Goal: Task Accomplishment & Management: Use online tool/utility

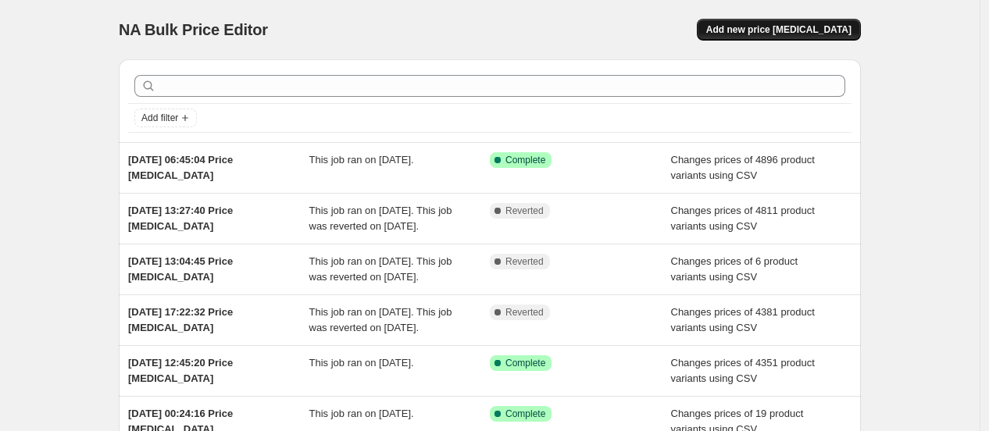
click at [788, 31] on span "Add new price [MEDICAL_DATA]" at bounding box center [779, 29] width 145 height 13
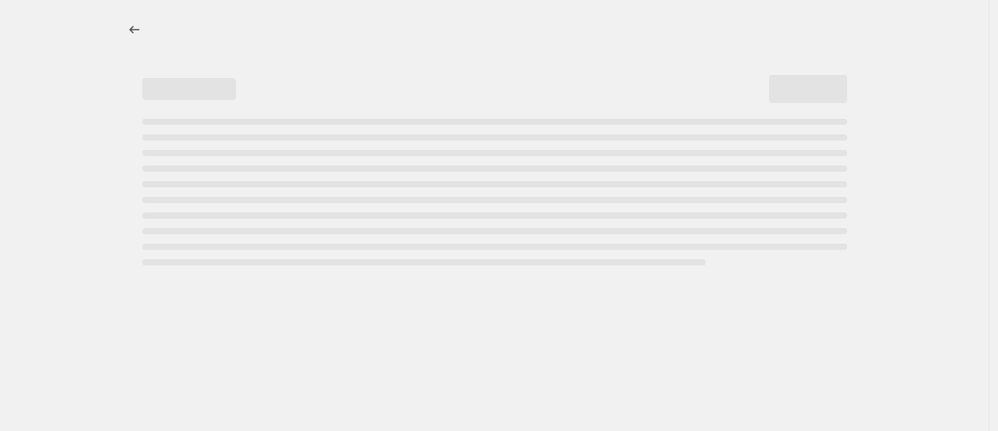
select select "percentage"
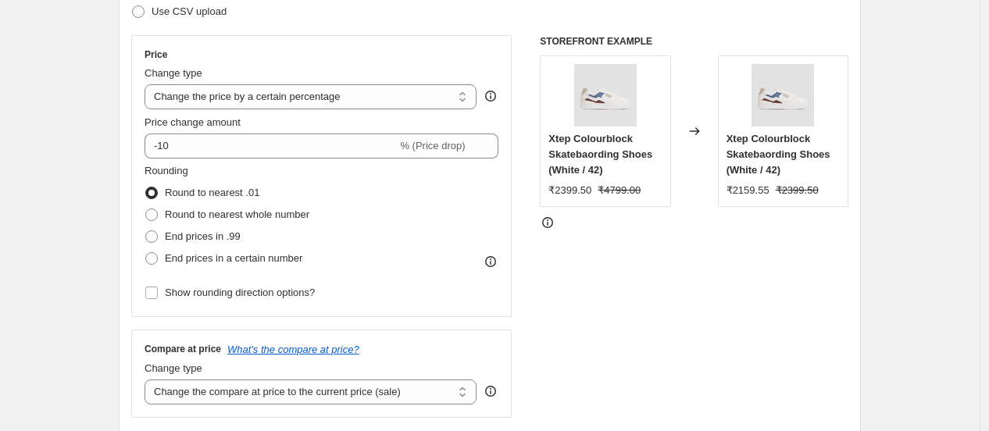
scroll to position [260, 0]
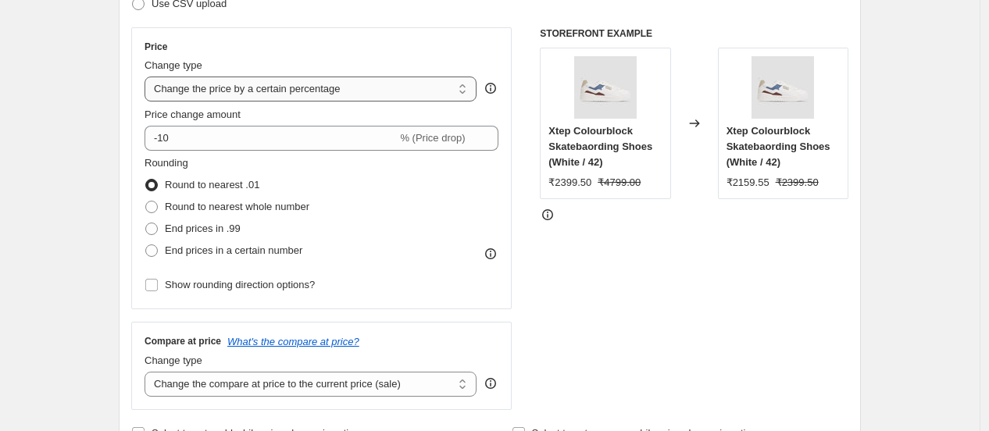
click at [213, 94] on select "Change the price to a certain amount Change the price by a certain amount Chang…" at bounding box center [311, 89] width 332 height 25
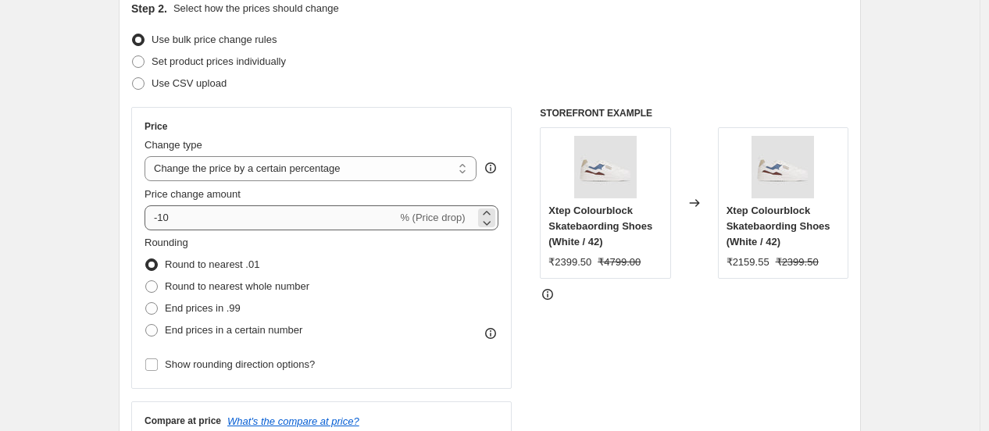
scroll to position [174, 0]
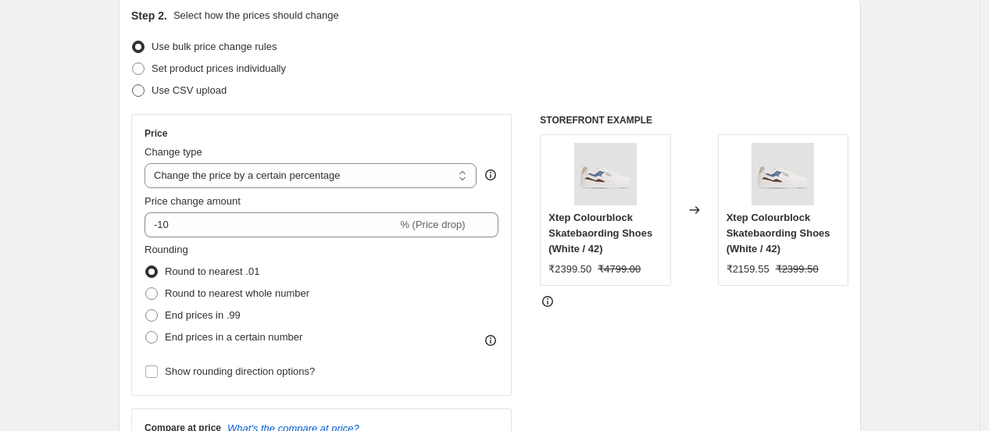
click at [196, 98] on label "Use CSV upload" at bounding box center [178, 91] width 95 height 22
click at [133, 85] on input "Use CSV upload" at bounding box center [132, 84] width 1 height 1
radio input "true"
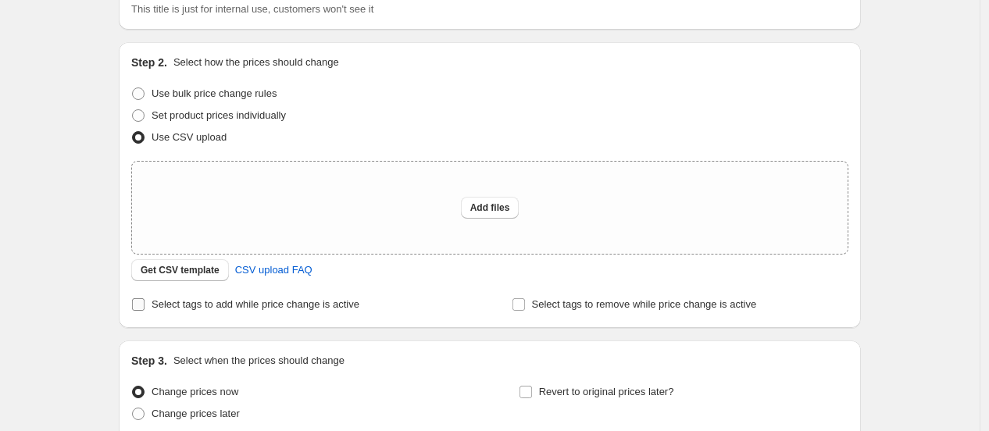
scroll to position [87, 0]
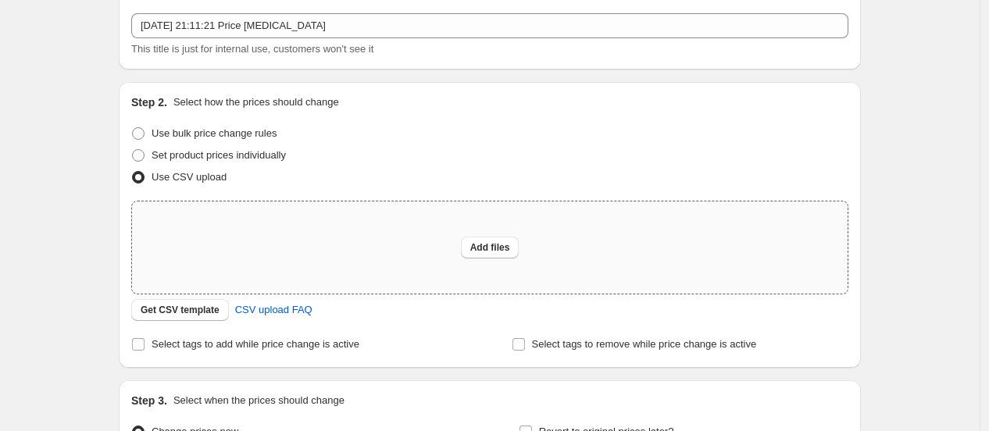
click at [458, 254] on div "Add files" at bounding box center [490, 248] width 716 height 92
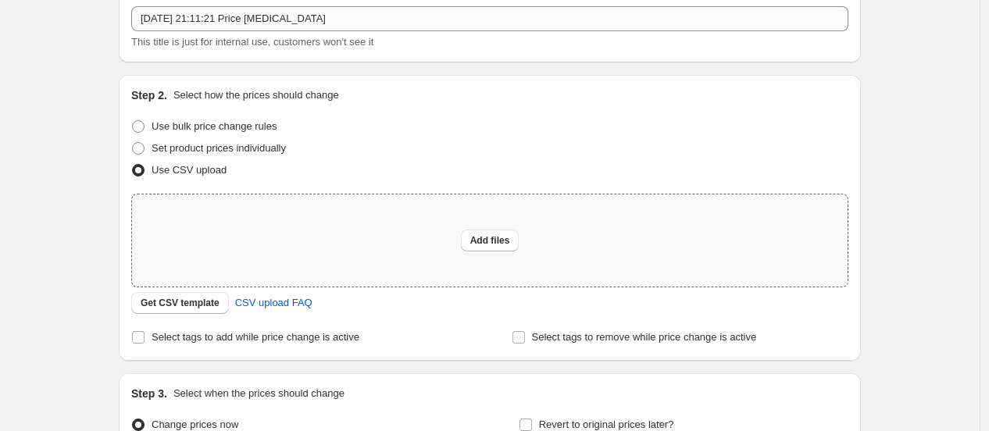
scroll to position [174, 0]
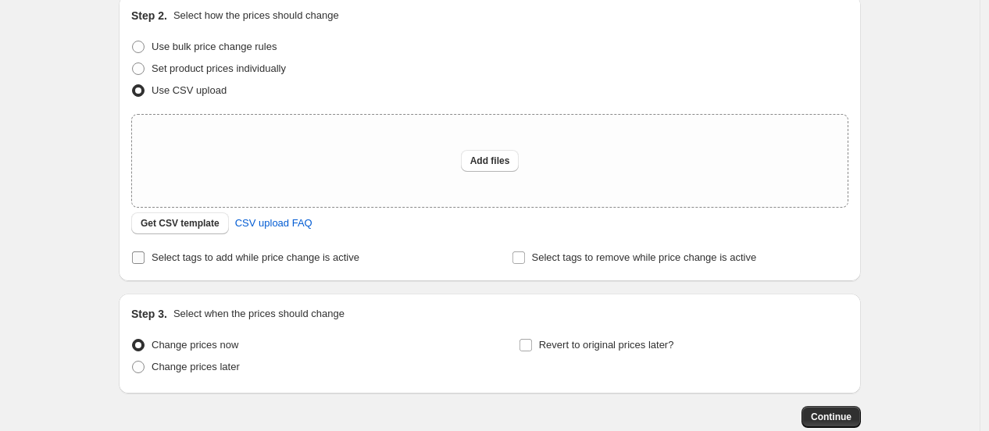
click at [324, 258] on span "Select tags to add while price change is active" at bounding box center [256, 258] width 208 height 12
click at [145, 258] on input "Select tags to add while price change is active" at bounding box center [138, 258] width 13 height 13
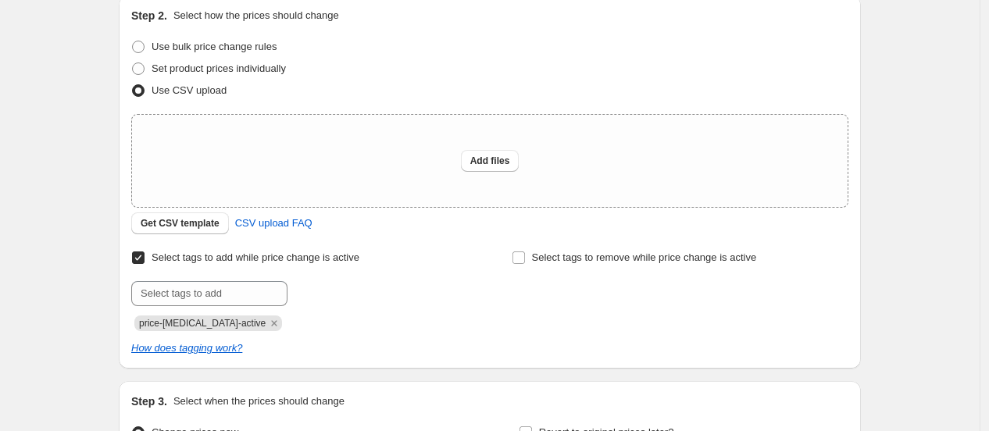
click at [324, 258] on span "Select tags to add while price change is active" at bounding box center [256, 258] width 208 height 12
click at [145, 258] on input "Select tags to add while price change is active" at bounding box center [138, 258] width 13 height 13
checkbox input "false"
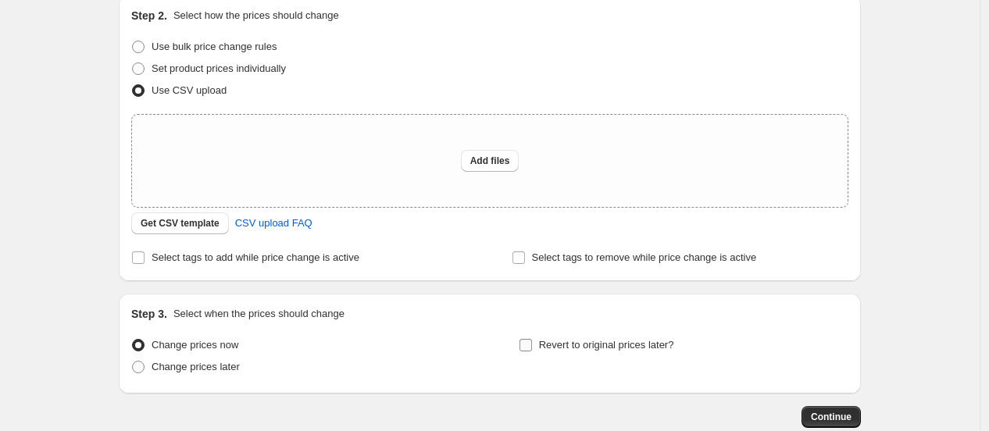
click at [528, 340] on input "Revert to original prices later?" at bounding box center [526, 345] width 13 height 13
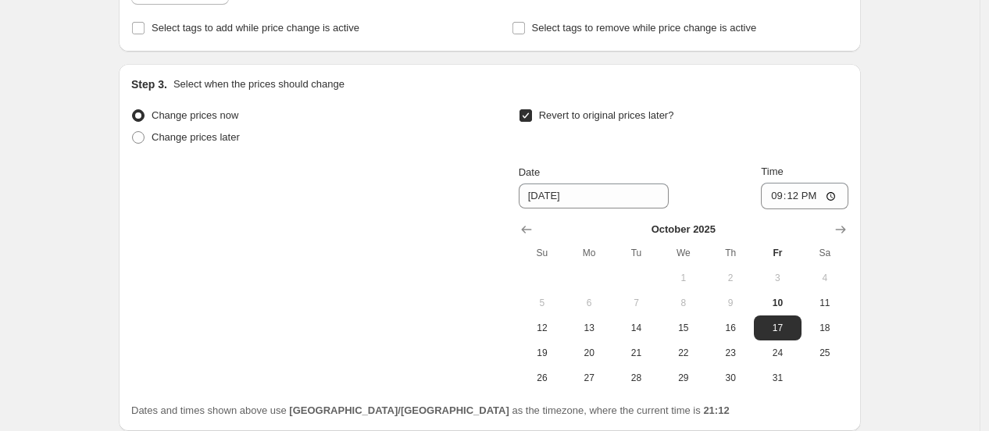
scroll to position [434, 0]
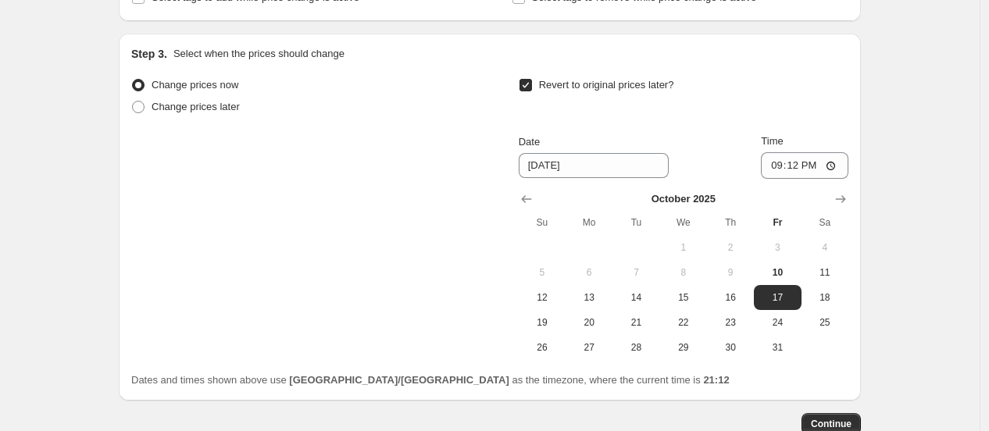
click at [426, 261] on div "Change prices now Change prices later Revert to original prices later? Date [DA…" at bounding box center [489, 217] width 717 height 286
click at [529, 85] on input "Revert to original prices later?" at bounding box center [526, 85] width 13 height 13
checkbox input "false"
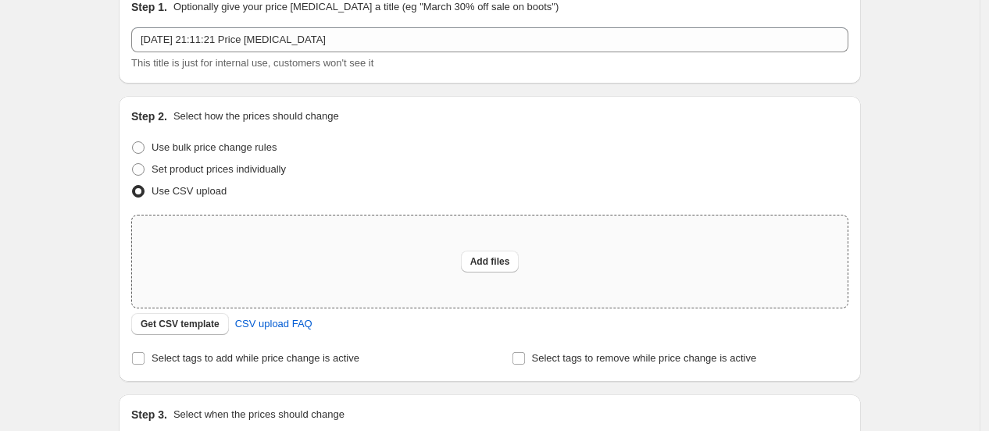
scroll to position [91, 0]
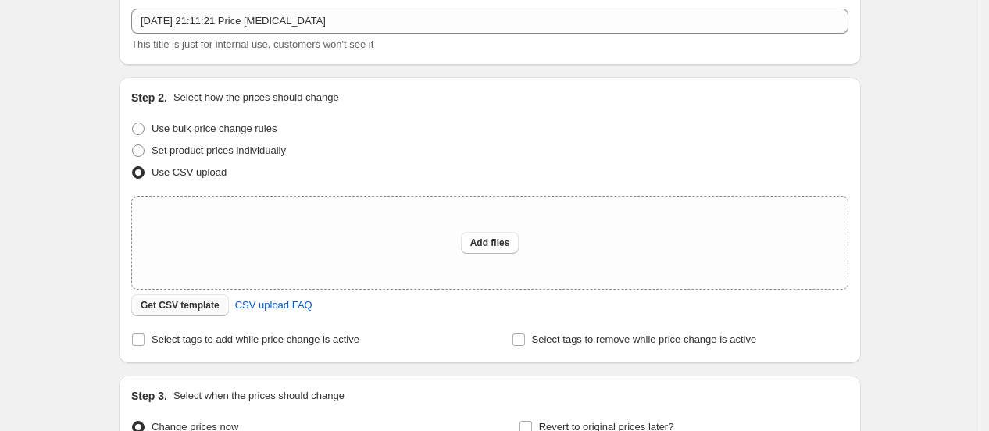
click at [188, 307] on span "Get CSV template" at bounding box center [180, 305] width 79 height 13
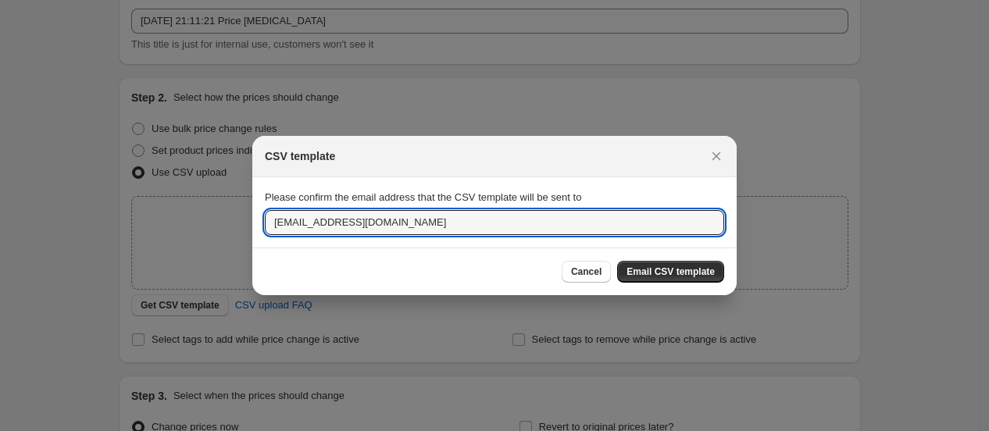
drag, startPoint x: 422, startPoint y: 229, endPoint x: 150, endPoint y: 232, distance: 272.0
type input "[PERSON_NAME][EMAIL_ADDRESS][DOMAIN_NAME]"
click at [684, 261] on button "Email CSV template" at bounding box center [670, 272] width 107 height 22
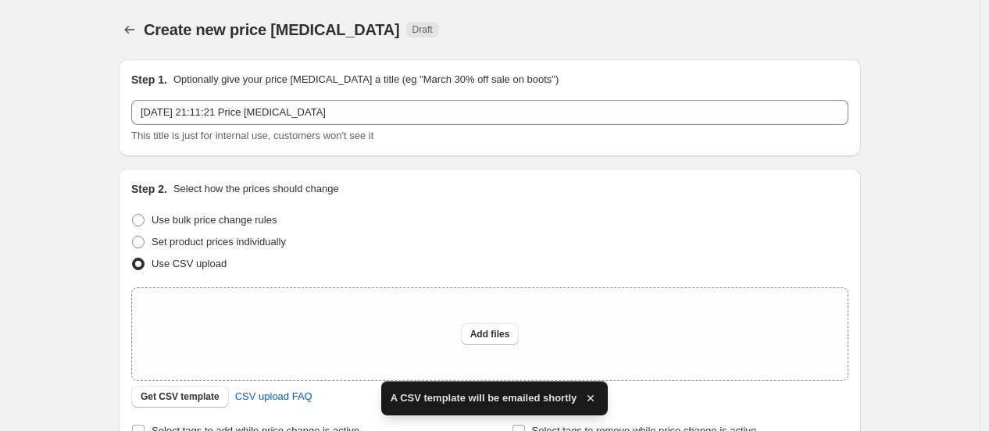
scroll to position [91, 0]
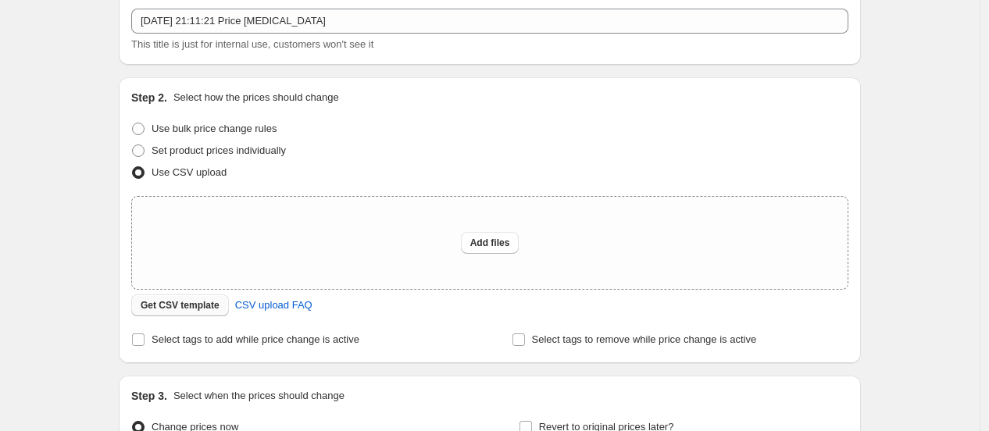
click at [175, 302] on span "Get CSV template" at bounding box center [180, 305] width 79 height 13
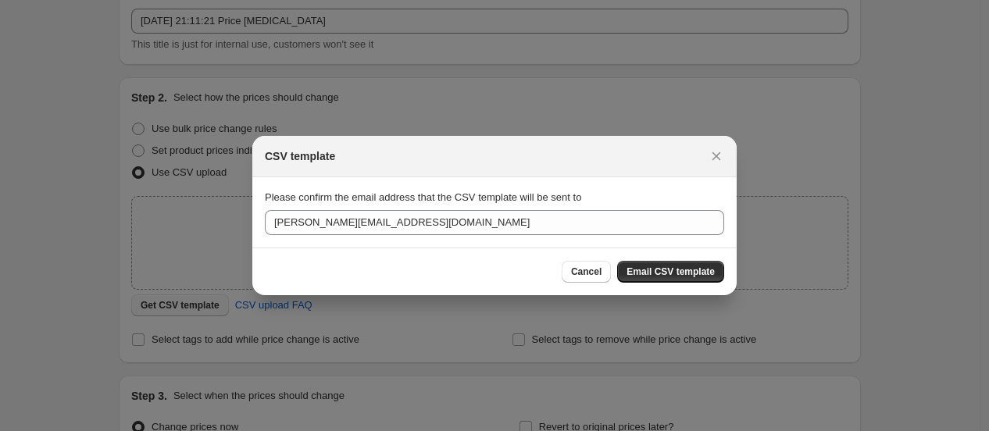
scroll to position [0, 0]
click at [590, 274] on span "Cancel" at bounding box center [586, 272] width 30 height 13
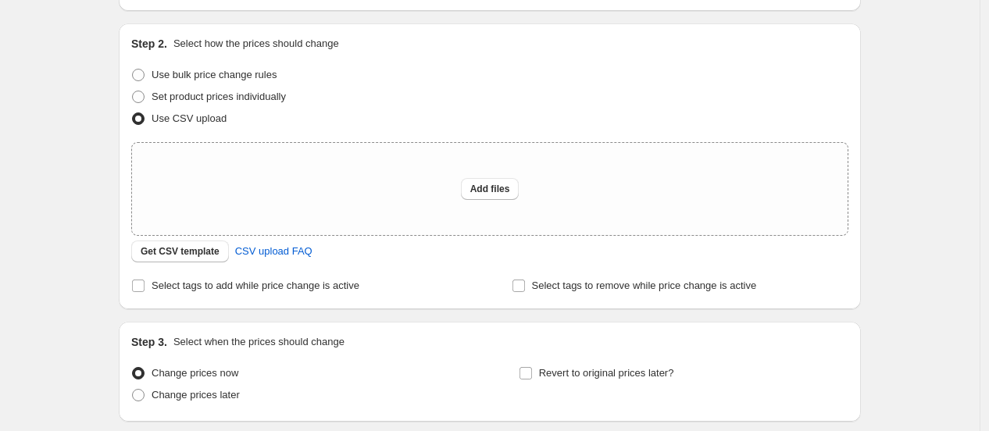
scroll to position [266, 0]
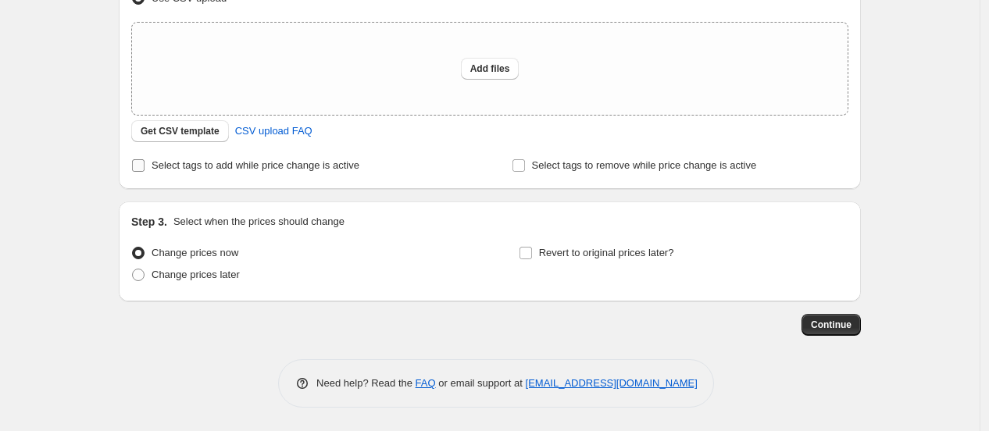
click at [256, 170] on span "Select tags to add while price change is active" at bounding box center [256, 165] width 208 height 12
click at [145, 170] on input "Select tags to add while price change is active" at bounding box center [138, 165] width 13 height 13
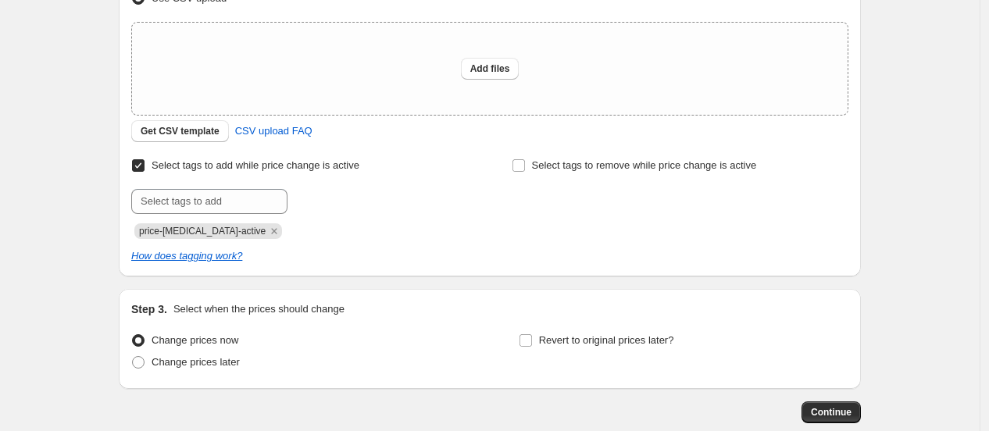
click at [338, 223] on div "price-[MEDICAL_DATA]-active" at bounding box center [299, 229] width 337 height 19
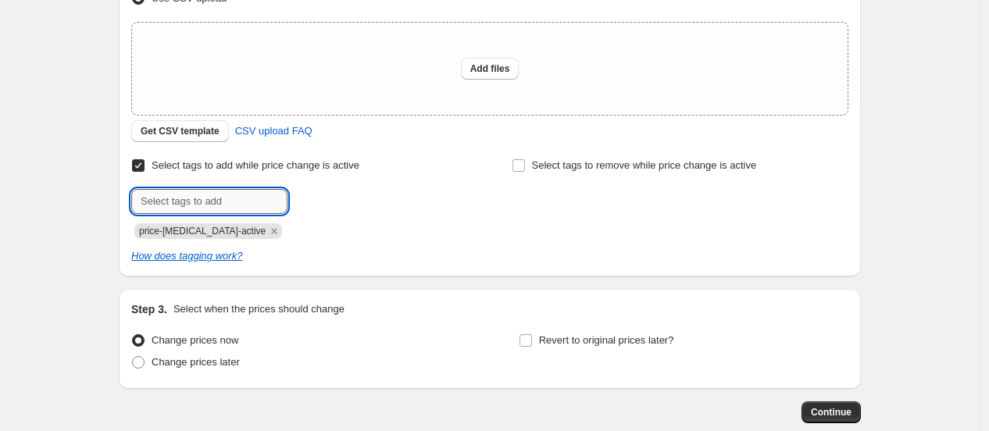
click at [235, 205] on input "text" at bounding box center [209, 201] width 156 height 25
click at [376, 205] on div at bounding box center [299, 201] width 337 height 25
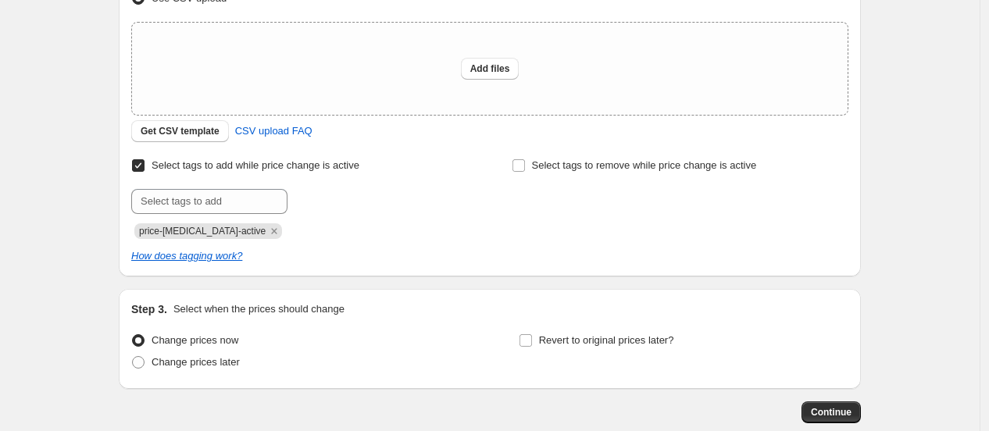
click at [193, 171] on span "Select tags to add while price change is active" at bounding box center [256, 165] width 208 height 12
click at [145, 172] on input "Select tags to add while price change is active" at bounding box center [138, 165] width 13 height 13
checkbox input "false"
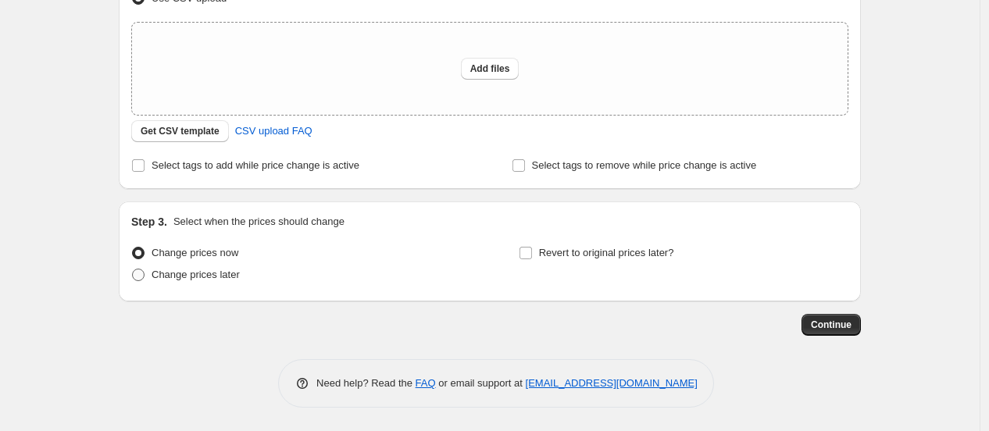
click at [224, 277] on span "Change prices later" at bounding box center [196, 275] width 88 height 12
click at [133, 270] on input "Change prices later" at bounding box center [132, 269] width 1 height 1
radio input "true"
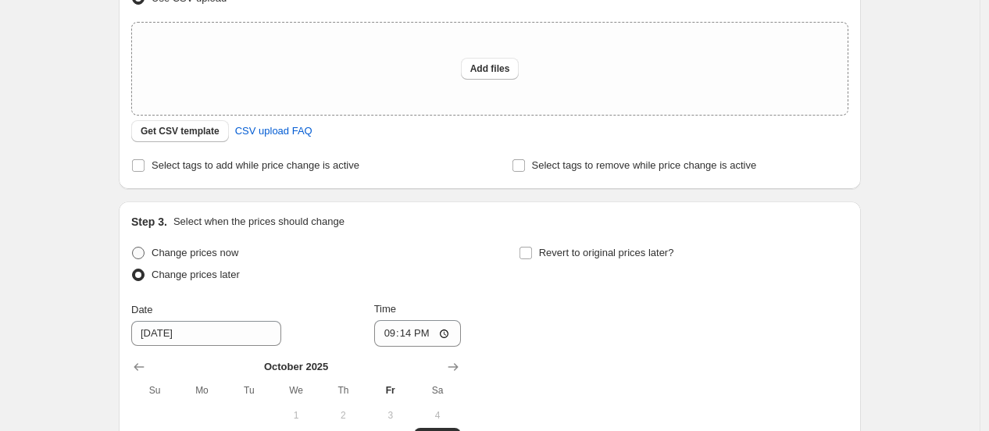
click at [229, 254] on span "Change prices now" at bounding box center [195, 253] width 87 height 12
click at [133, 248] on input "Change prices now" at bounding box center [132, 247] width 1 height 1
radio input "true"
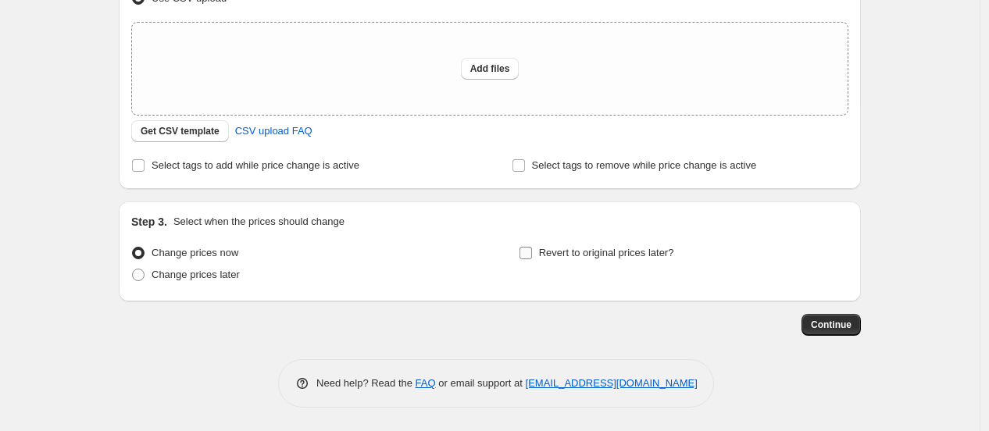
click at [546, 251] on span "Revert to original prices later?" at bounding box center [606, 253] width 135 height 12
click at [532, 251] on input "Revert to original prices later?" at bounding box center [526, 253] width 13 height 13
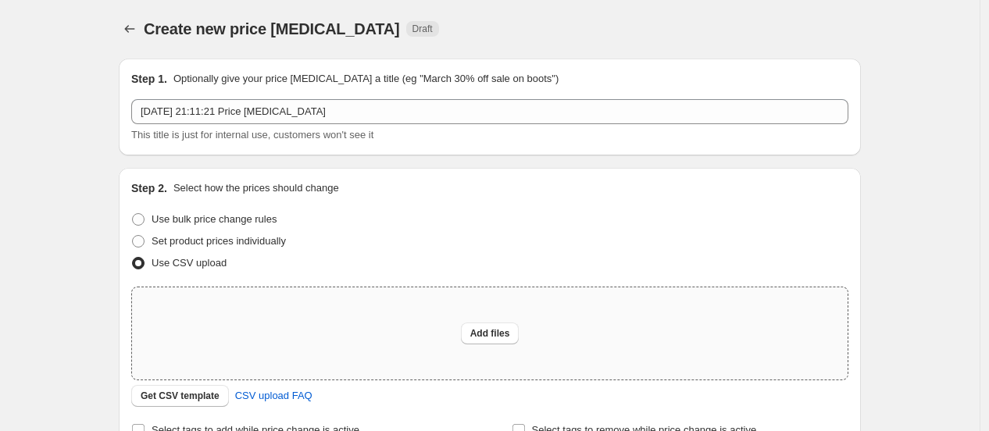
scroll to position [0, 0]
click at [154, 267] on label "Use CSV upload" at bounding box center [178, 264] width 95 height 22
click at [133, 259] on input "Use CSV upload" at bounding box center [132, 258] width 1 height 1
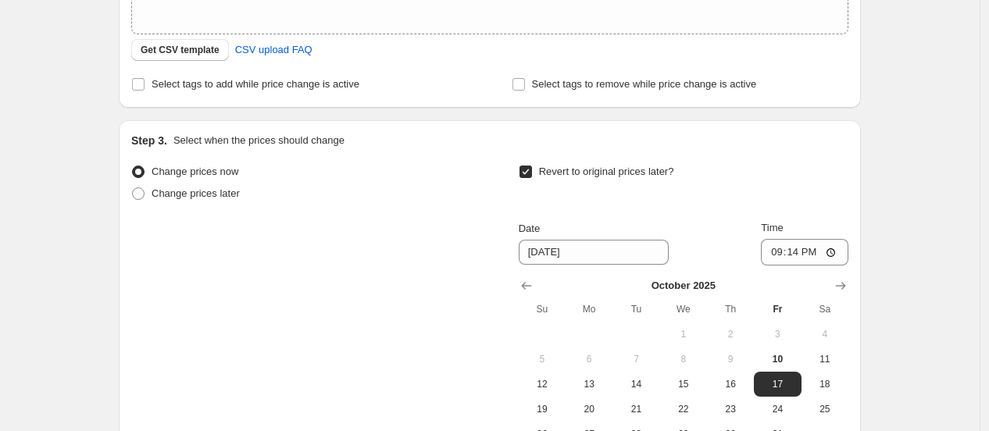
click at [527, 174] on input "Revert to original prices later?" at bounding box center [526, 172] width 13 height 13
checkbox input "false"
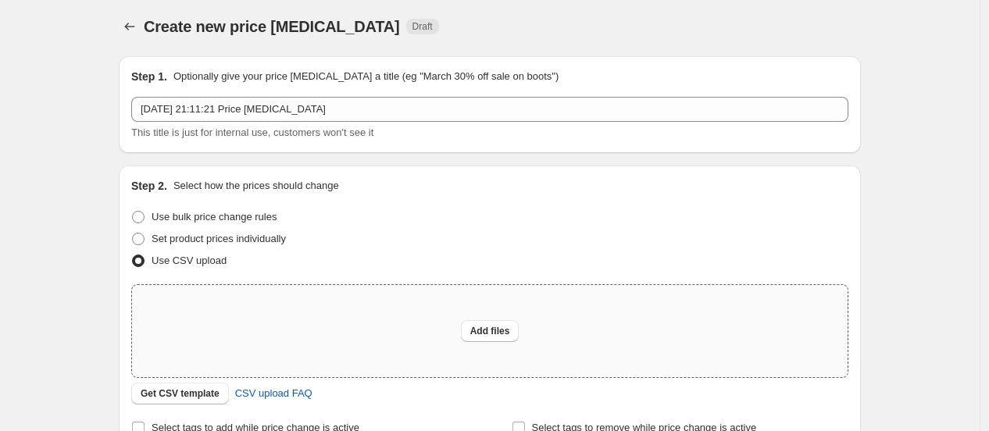
scroll to position [0, 0]
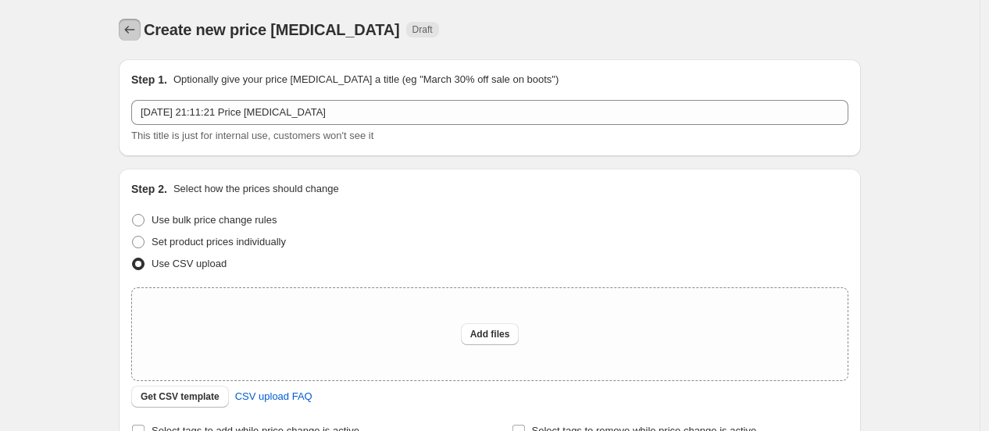
click at [138, 34] on icon "Price change jobs" at bounding box center [130, 30] width 16 height 16
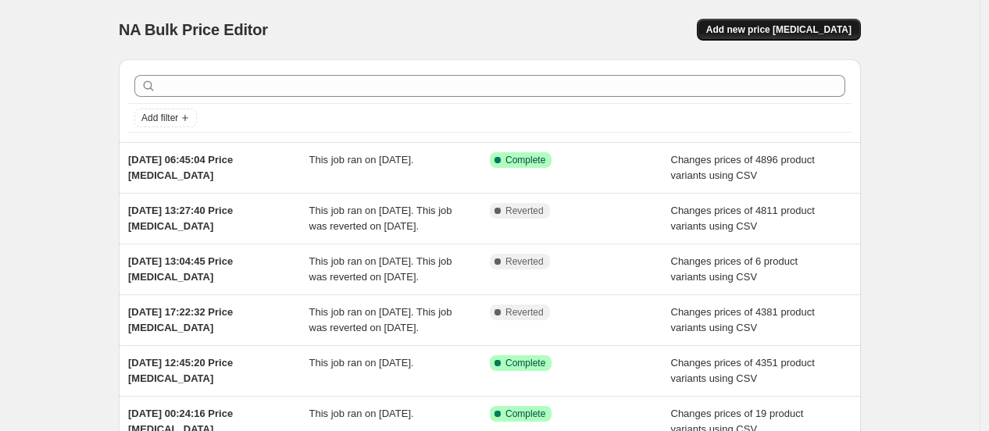
click at [806, 27] on span "Add new price [MEDICAL_DATA]" at bounding box center [779, 29] width 145 height 13
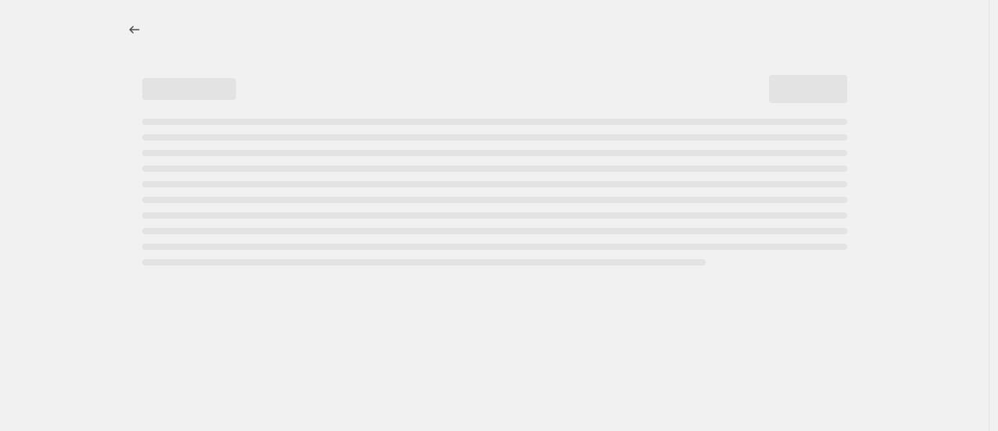
select select "percentage"
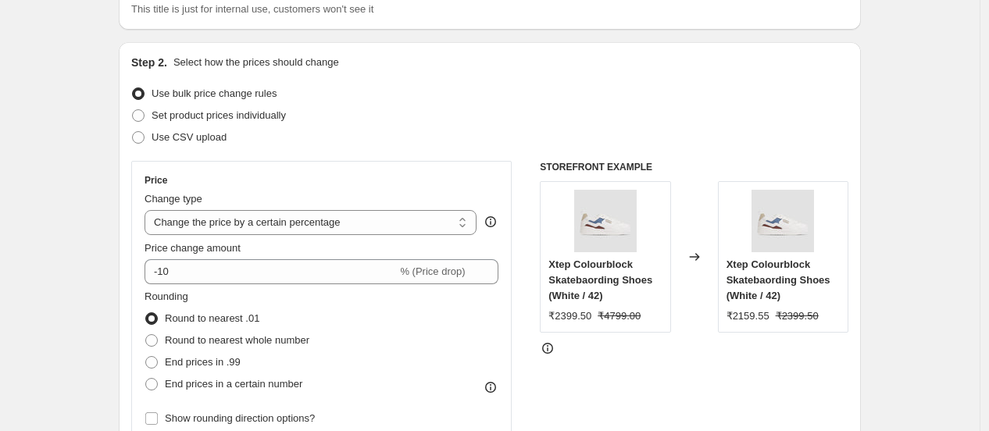
scroll to position [87, 0]
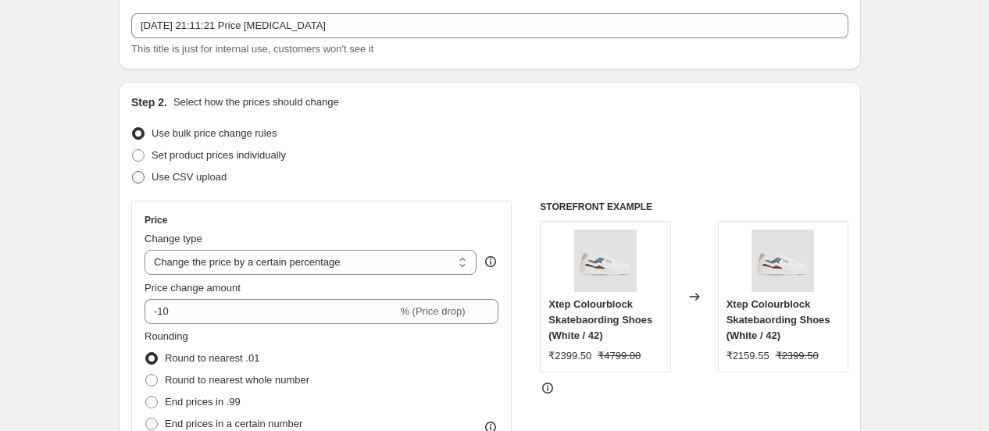
click at [216, 182] on span "Use CSV upload" at bounding box center [189, 177] width 75 height 12
click at [133, 172] on input "Use CSV upload" at bounding box center [132, 171] width 1 height 1
radio input "true"
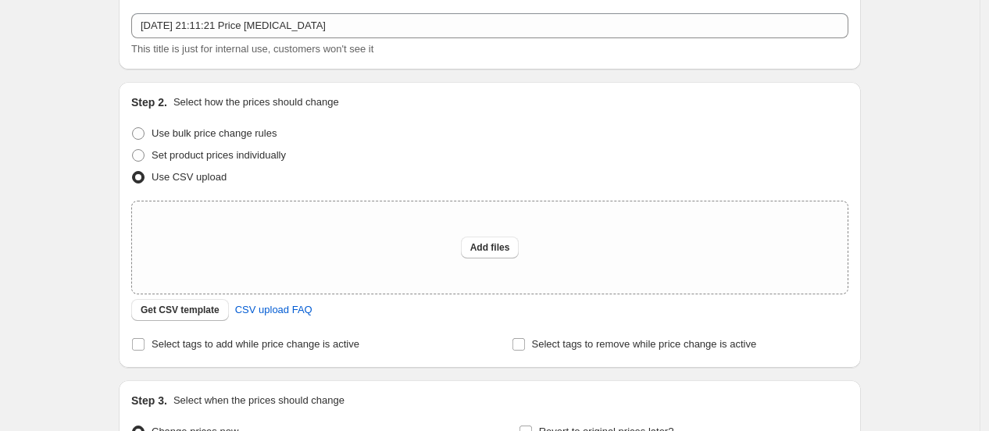
scroll to position [174, 0]
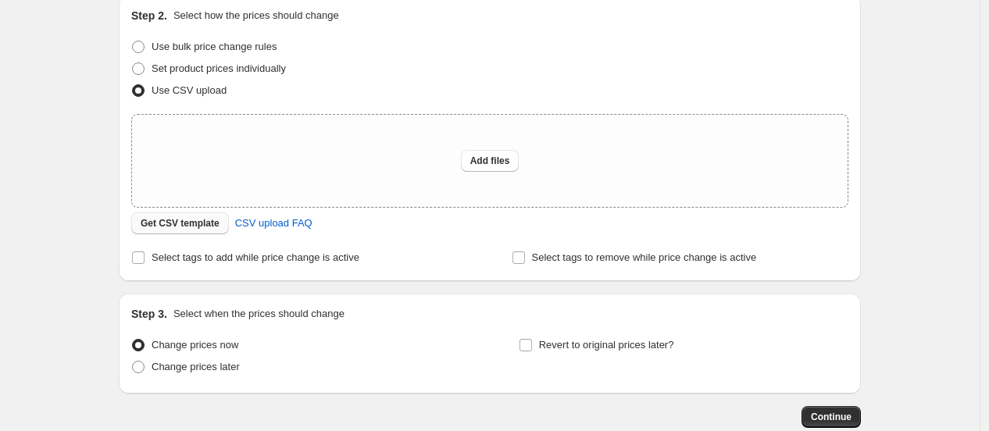
click at [206, 231] on button "Get CSV template" at bounding box center [180, 224] width 98 height 22
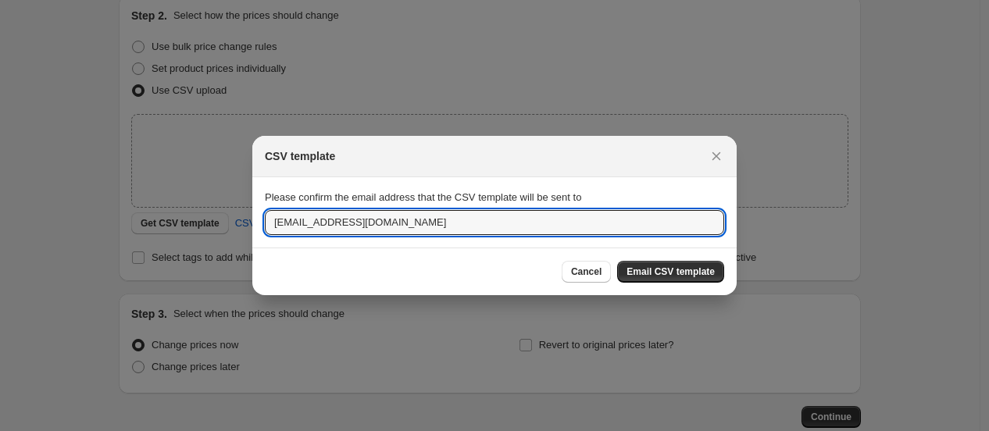
drag, startPoint x: 441, startPoint y: 224, endPoint x: -7, endPoint y: 262, distance: 449.5
click at [0, 262] on html "Home Settings Plans Skip to content Create new price [MEDICAL_DATA]. This page …" at bounding box center [494, 215] width 989 height 431
type input "[EMAIL_ADDRESS][DOMAIN_NAME]"
click at [650, 272] on span "Email CSV template" at bounding box center [671, 272] width 88 height 13
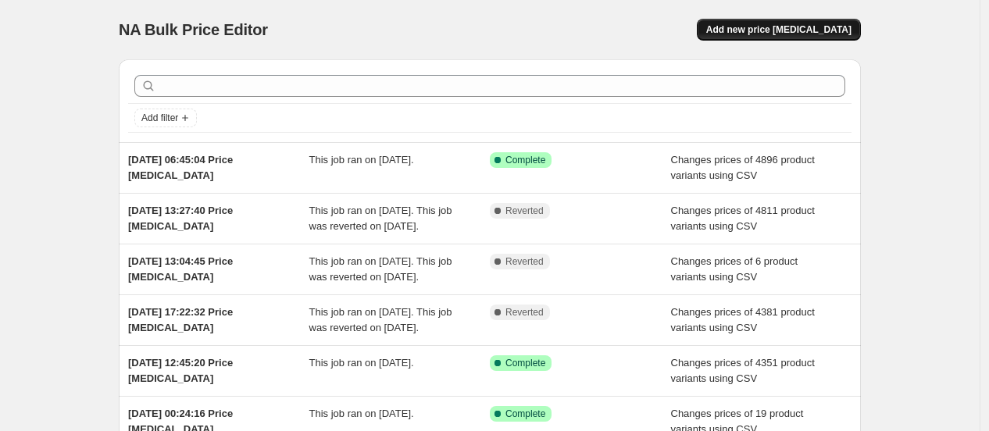
click at [802, 30] on span "Add new price change job" at bounding box center [779, 29] width 145 height 13
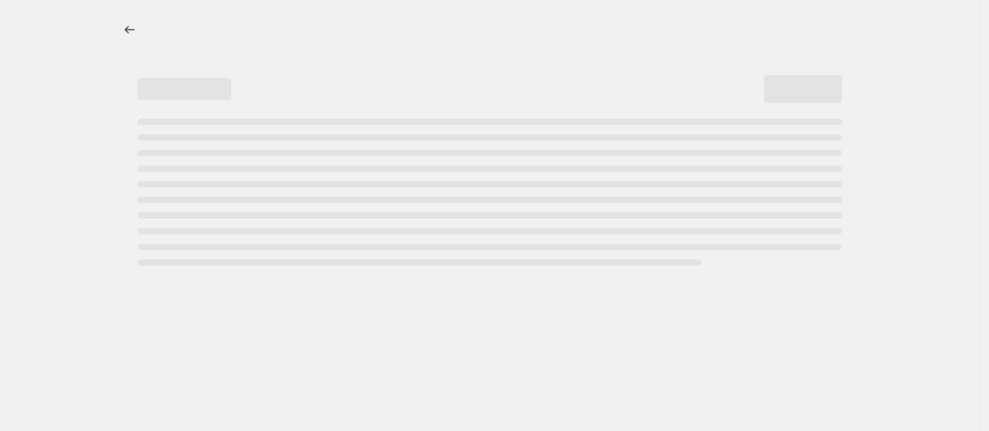
select select "percentage"
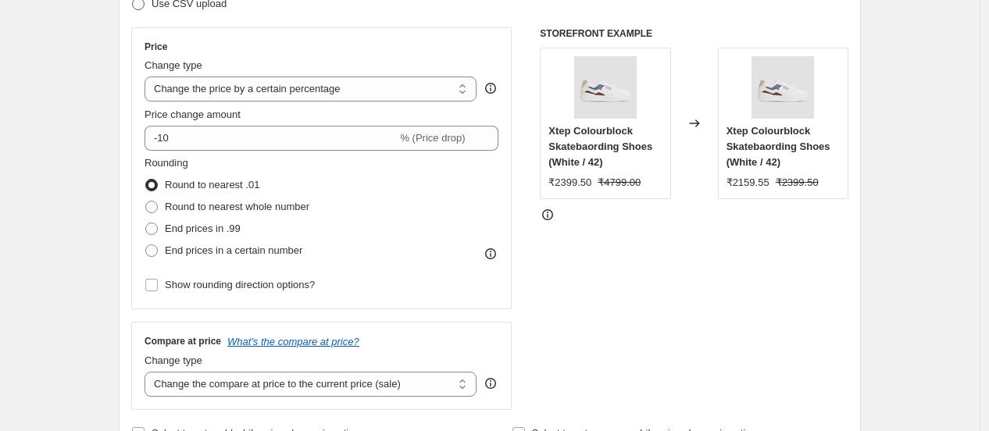
click at [206, 11] on label "Use CSV upload" at bounding box center [178, 4] width 95 height 22
radio input "true"
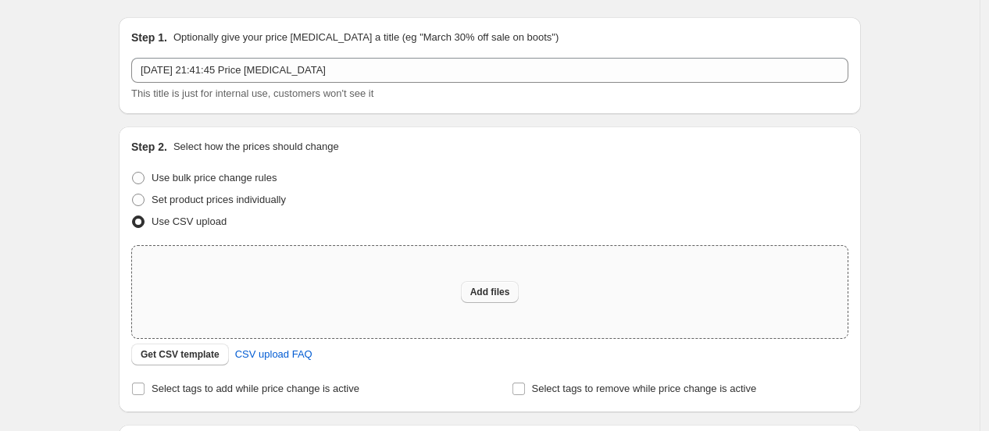
click at [470, 290] on button "Add files" at bounding box center [490, 292] width 59 height 22
type input "C:\fakepath\discount upload 10th oct.csv"
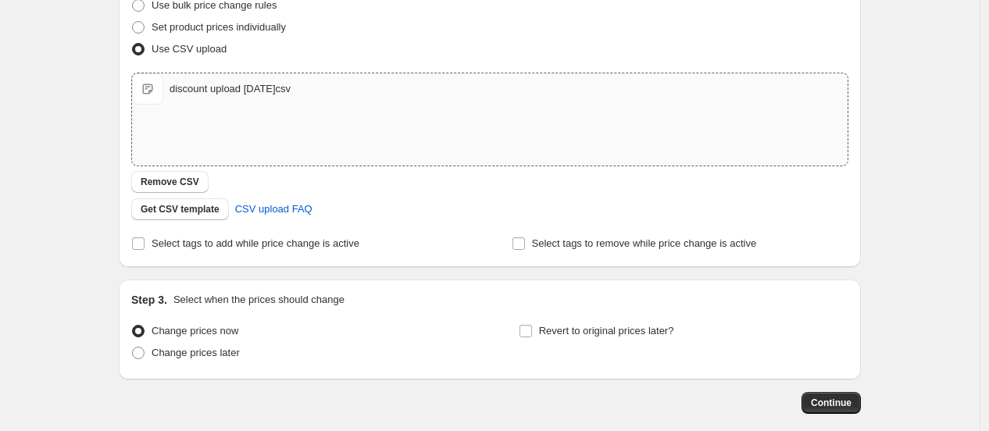
scroll to position [216, 0]
click at [252, 241] on span "Select tags to add while price change is active" at bounding box center [256, 243] width 208 height 12
click at [145, 241] on input "Select tags to add while price change is active" at bounding box center [138, 243] width 13 height 13
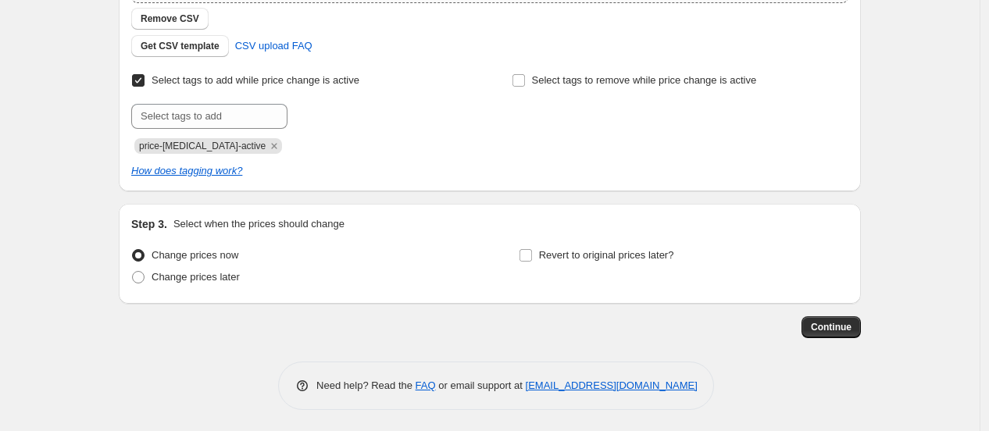
scroll to position [380, 0]
click at [268, 80] on span "Select tags to add while price change is active" at bounding box center [256, 79] width 208 height 12
click at [145, 80] on input "Select tags to add while price change is active" at bounding box center [138, 79] width 13 height 13
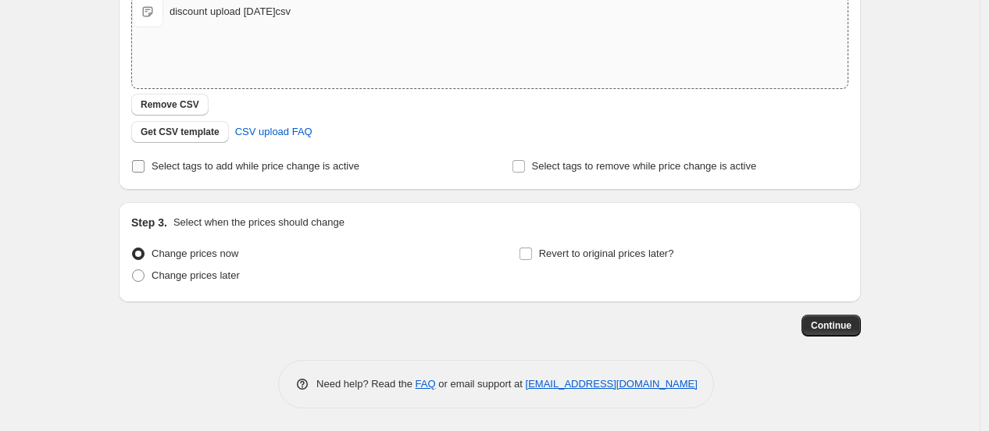
click at [229, 160] on span "Select tags to add while price change is active" at bounding box center [256, 166] width 208 height 12
click at [145, 160] on input "Select tags to add while price change is active" at bounding box center [138, 166] width 13 height 13
checkbox input "true"
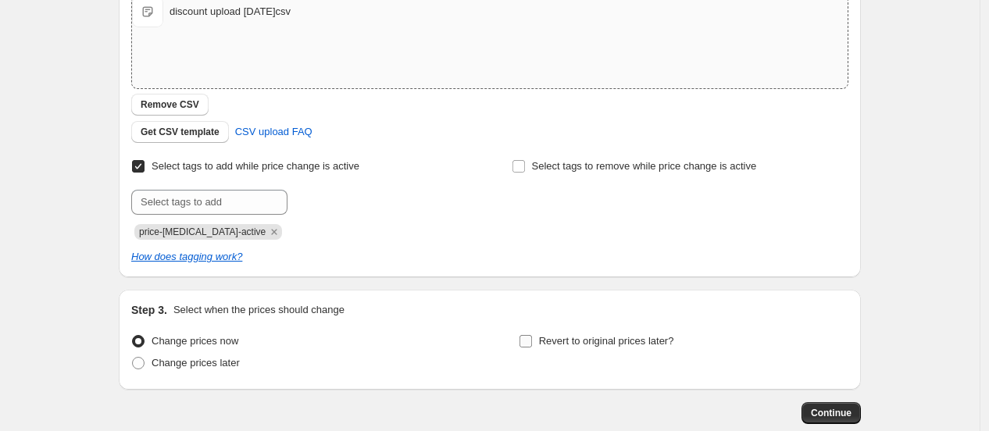
click at [566, 345] on span "Revert to original prices later?" at bounding box center [606, 341] width 135 height 12
click at [532, 345] on input "Revert to original prices later?" at bounding box center [526, 341] width 13 height 13
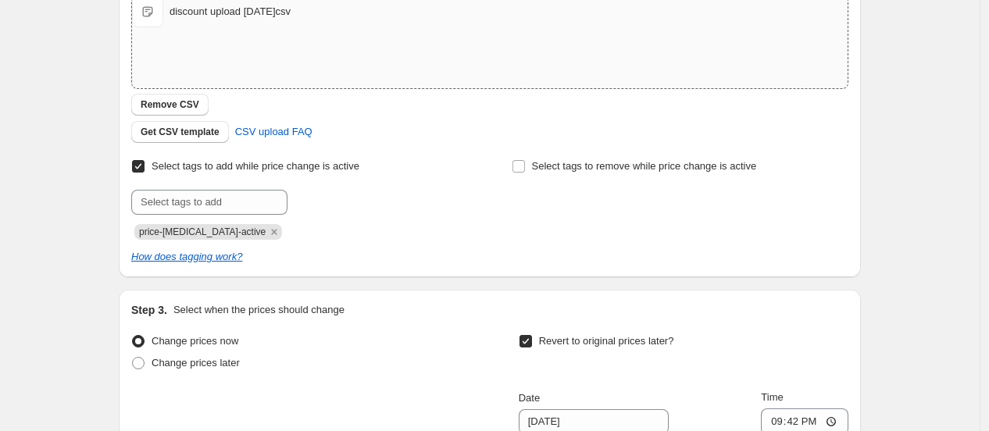
click at [566, 339] on span "Revert to original prices later?" at bounding box center [606, 341] width 135 height 12
click at [532, 339] on input "Revert to original prices later?" at bounding box center [526, 341] width 13 height 13
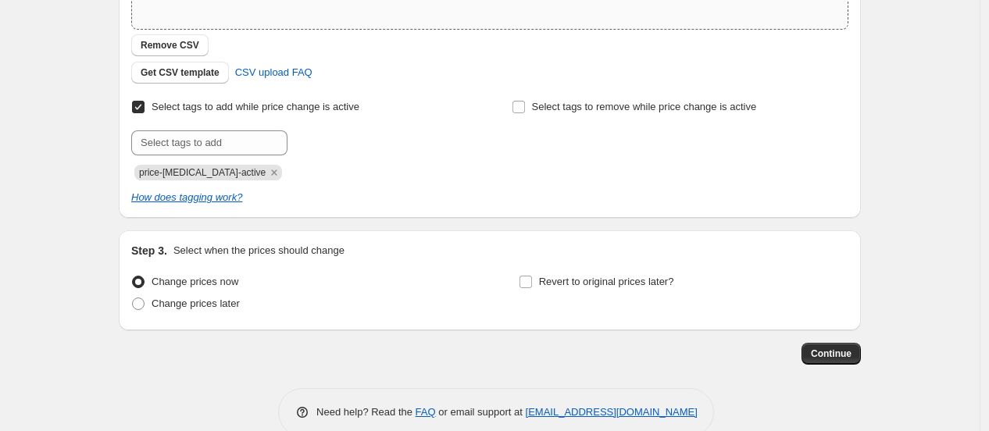
scroll to position [380, 0]
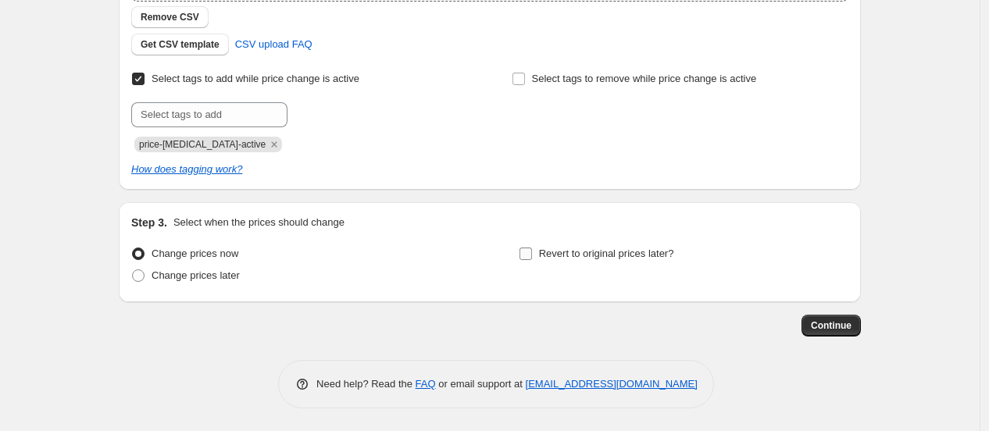
click at [578, 248] on span "Revert to original prices later?" at bounding box center [606, 254] width 135 height 12
click at [532, 248] on input "Revert to original prices later?" at bounding box center [526, 254] width 13 height 13
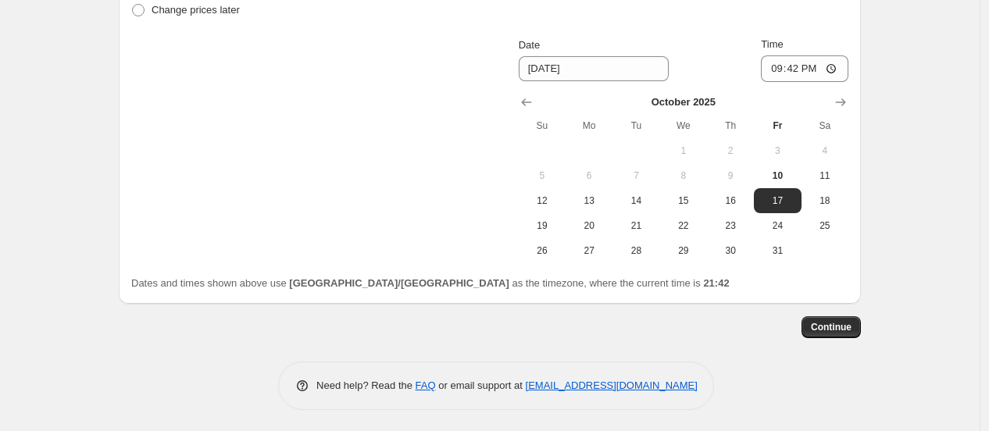
scroll to position [646, 0]
click at [635, 37] on div "Date" at bounding box center [594, 45] width 150 height 16
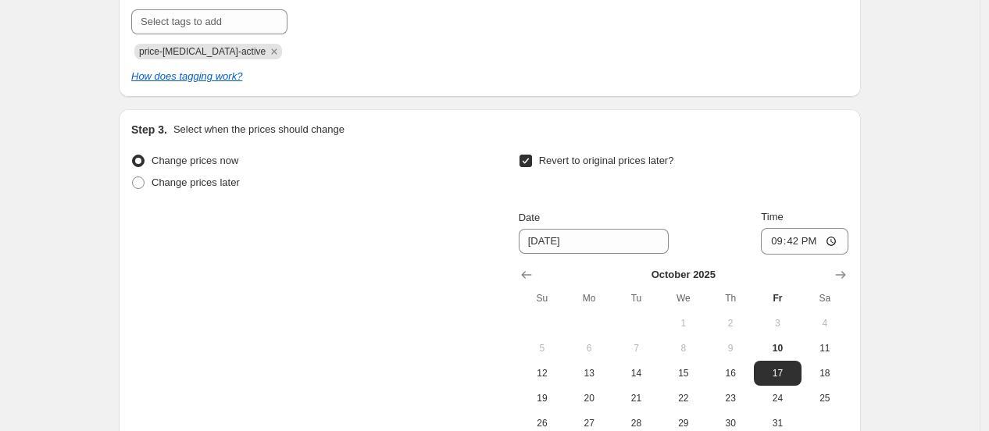
click at [572, 161] on span "Revert to original prices later?" at bounding box center [606, 161] width 135 height 12
click at [532, 161] on input "Revert to original prices later?" at bounding box center [526, 161] width 13 height 13
checkbox input "false"
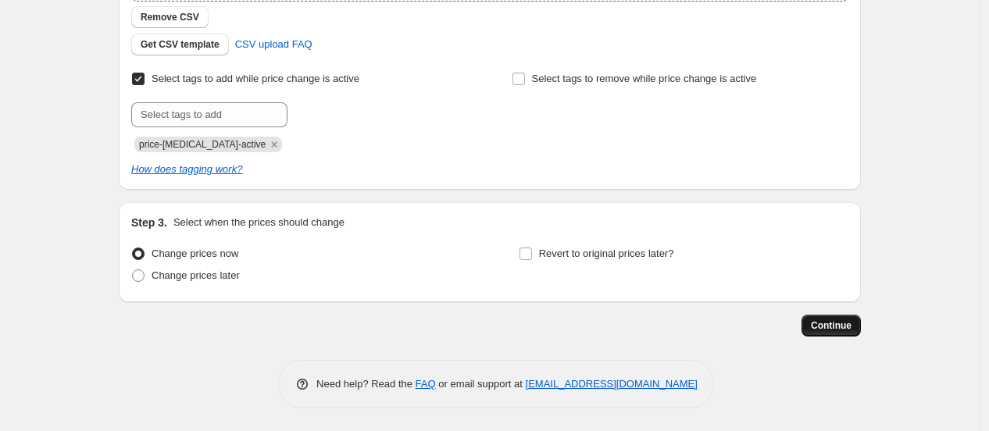
click at [831, 324] on span "Continue" at bounding box center [831, 326] width 41 height 13
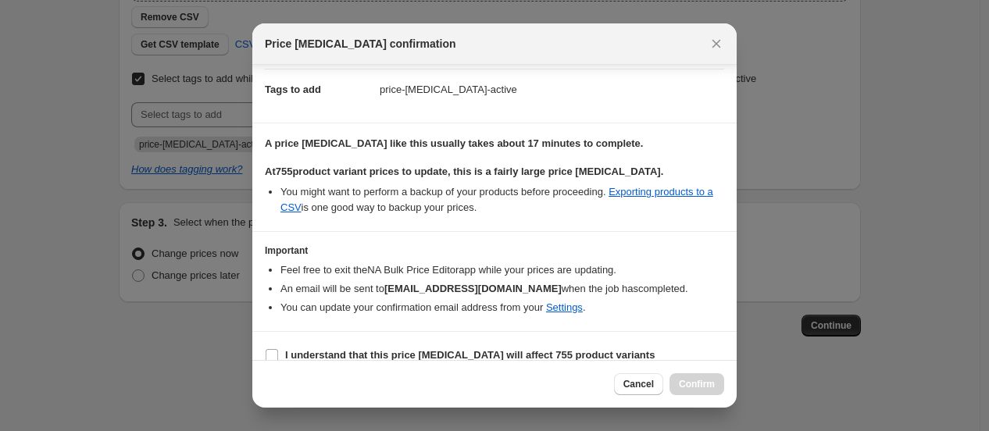
scroll to position [141, 0]
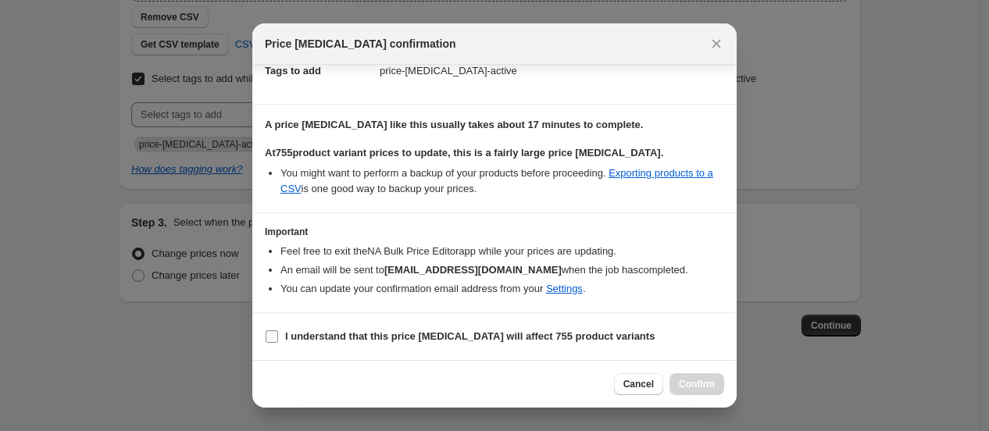
click at [377, 340] on b "I understand that this price change job will affect 755 product variants" at bounding box center [470, 337] width 370 height 12
click at [278, 340] on input "I understand that this price change job will affect 755 product variants" at bounding box center [272, 337] width 13 height 13
checkbox input "true"
click at [717, 383] on button "Confirm" at bounding box center [697, 385] width 55 height 22
